Goal: Task Accomplishment & Management: Manage account settings

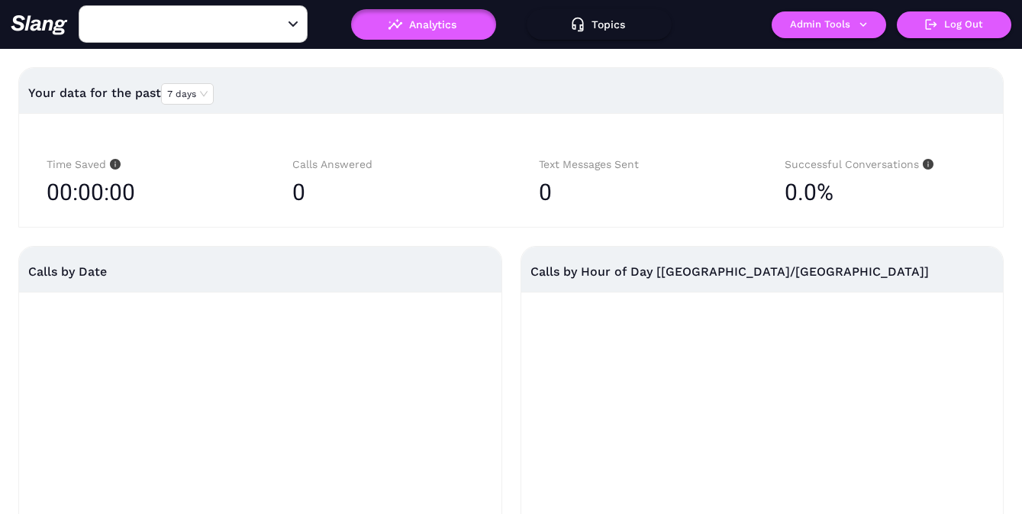
type input "[PERSON_NAME]'s"
click at [812, 18] on button "Admin Tools" at bounding box center [829, 24] width 114 height 27
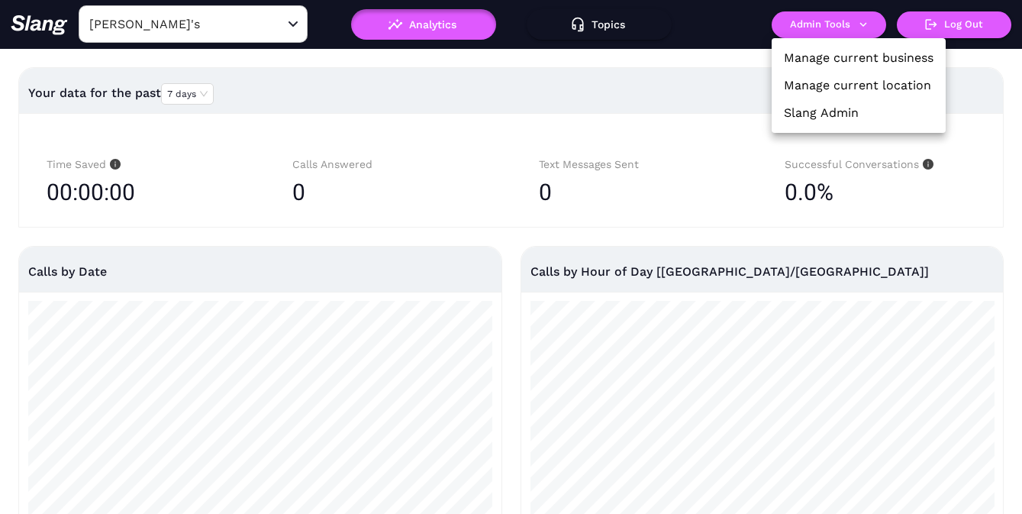
click at [812, 19] on div at bounding box center [511, 257] width 1022 height 514
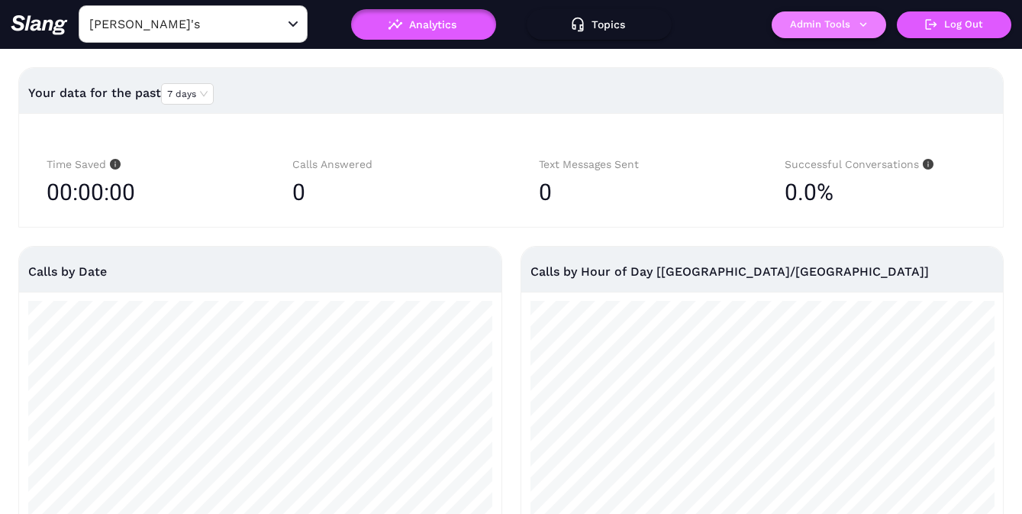
click at [812, 18] on button "Admin Tools" at bounding box center [829, 24] width 114 height 27
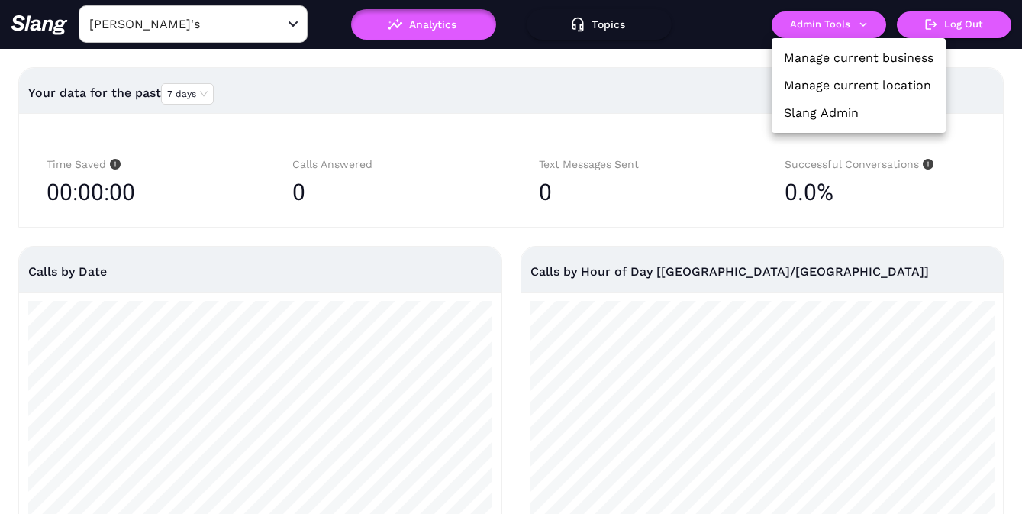
click at [811, 77] on link "Manage current location" at bounding box center [857, 85] width 147 height 18
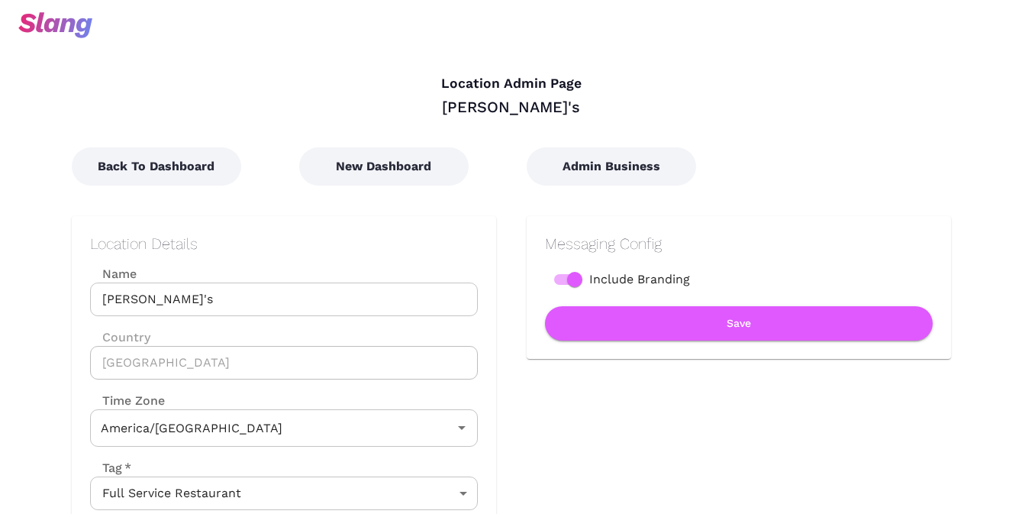
type input "Central Time"
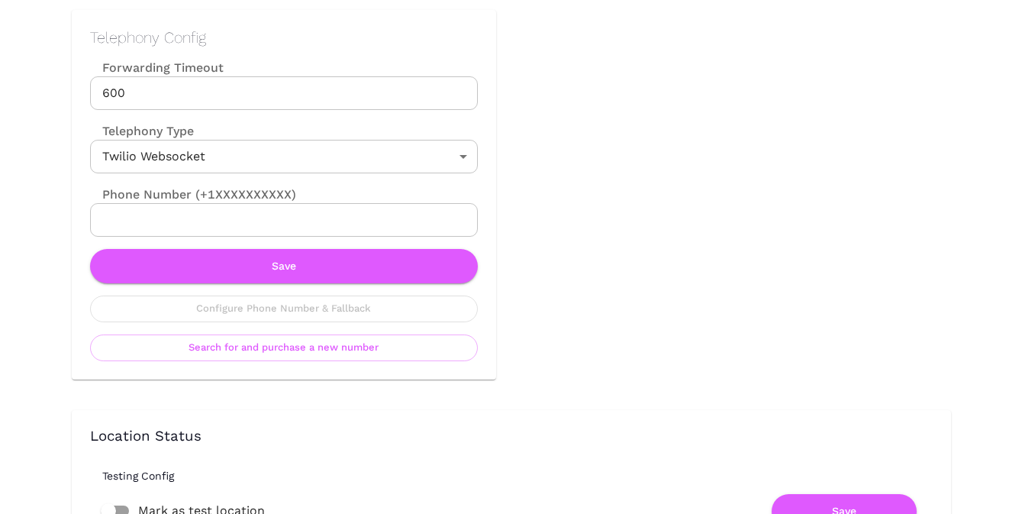
scroll to position [643, 0]
